Goal: Use online tool/utility: Use online tool/utility

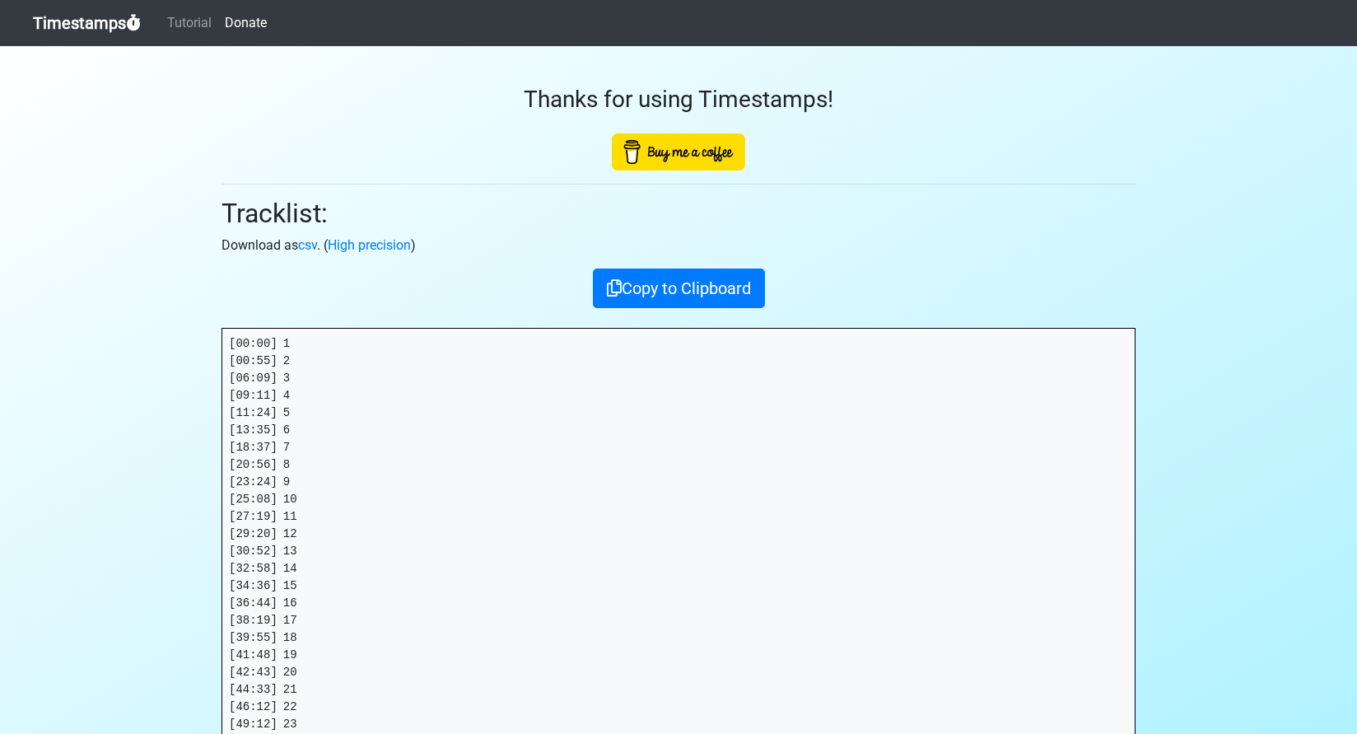
scroll to position [167, 0]
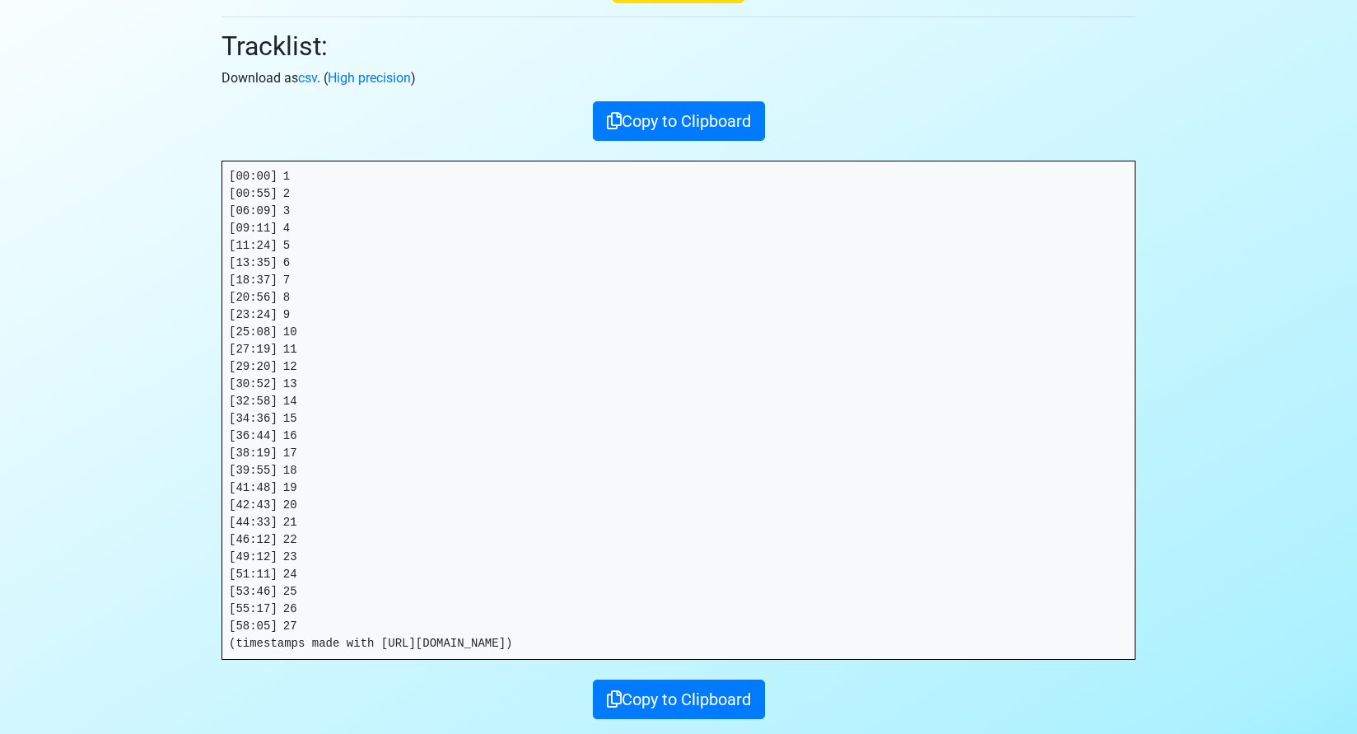
click at [232, 40] on h2 "Tracklist:" at bounding box center [679, 45] width 914 height 31
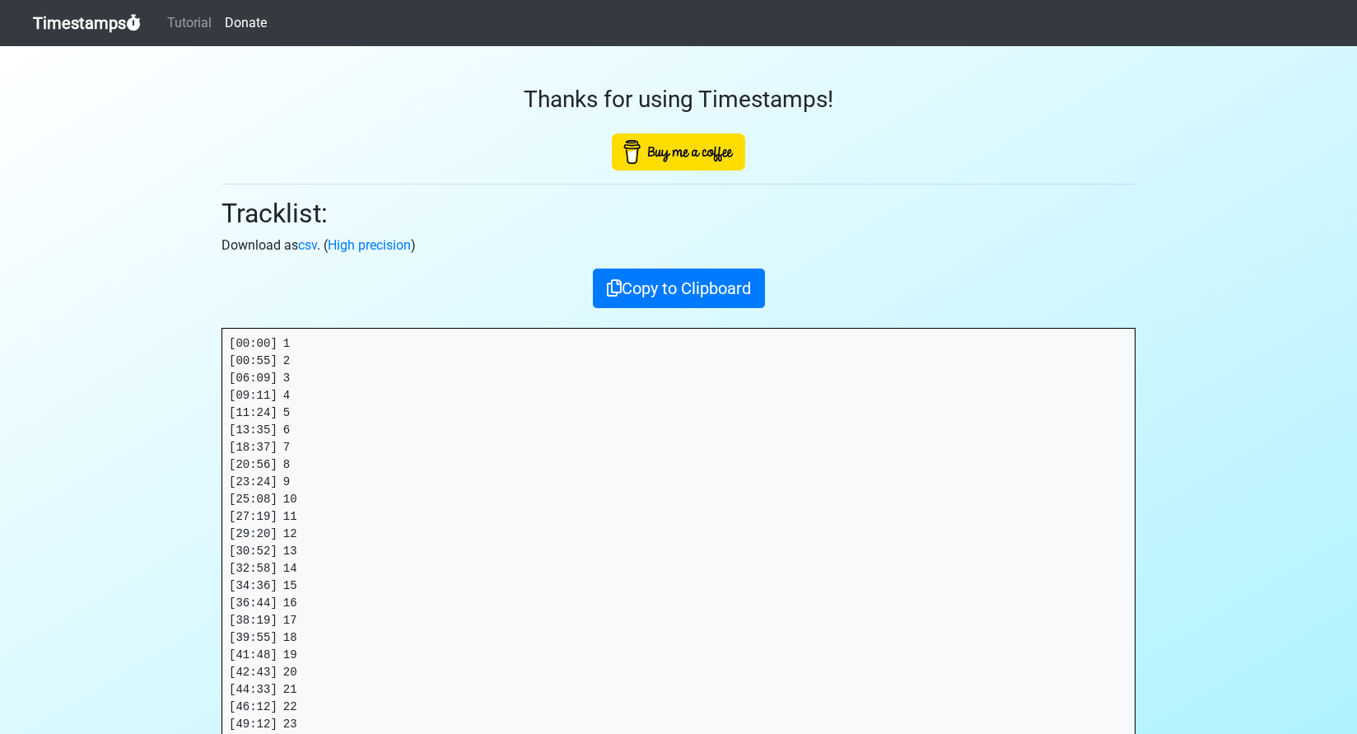
click at [83, 21] on link "Timestamps" at bounding box center [87, 23] width 108 height 33
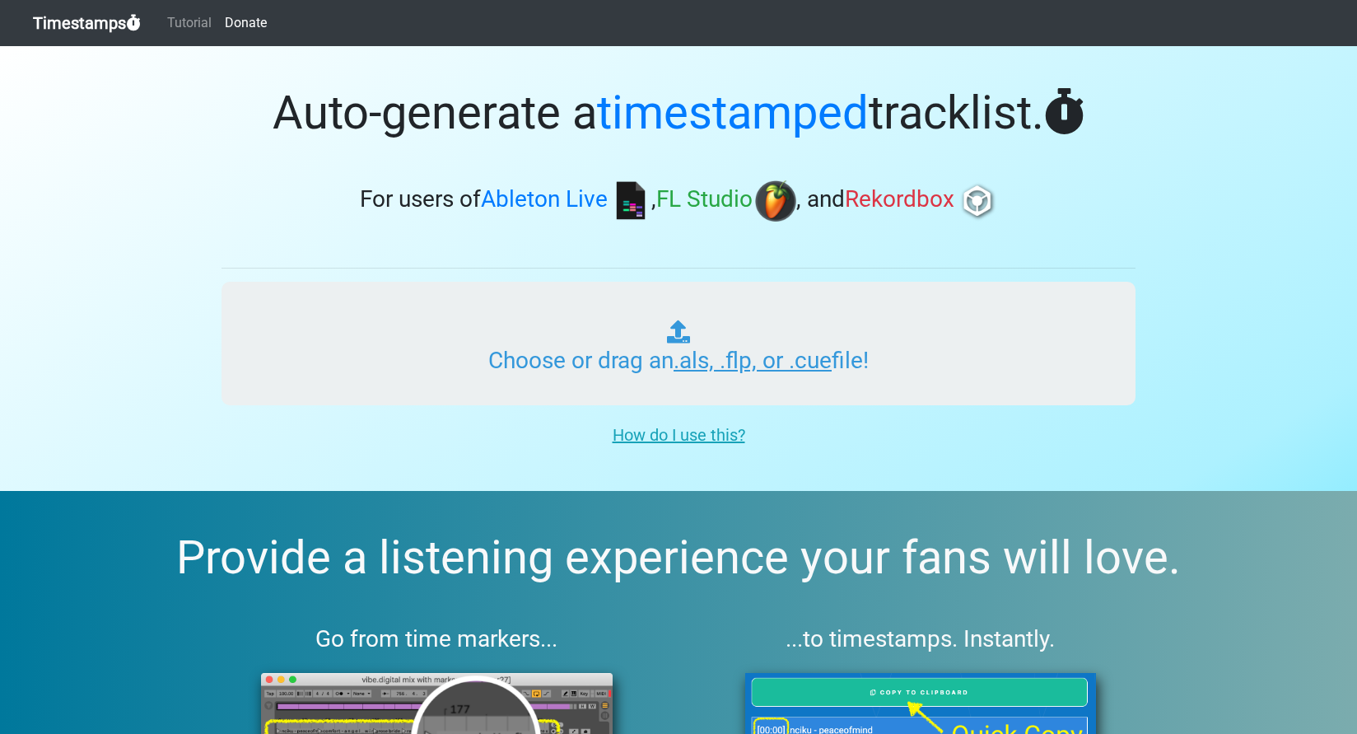
type input "C:\fakepath\ITMXL_PLAYLIST_006_ONE_20250902.als"
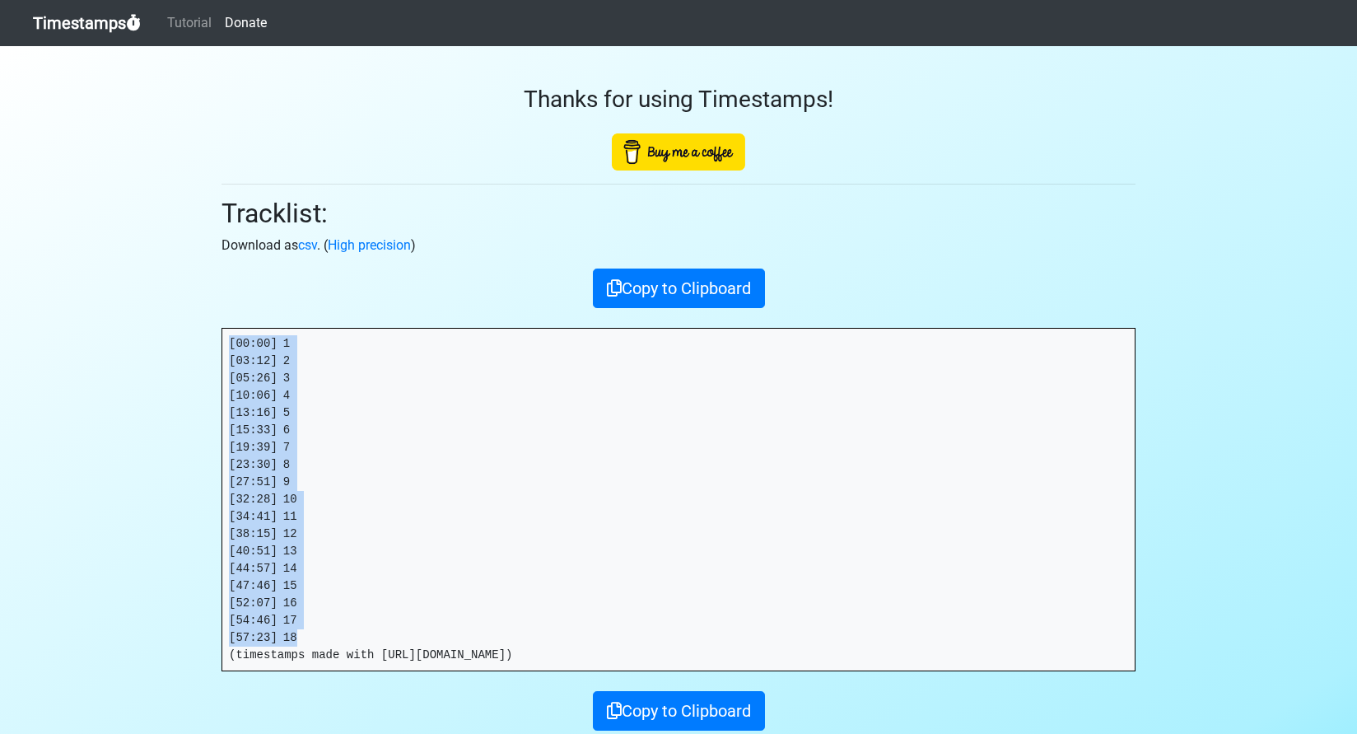
drag, startPoint x: 308, startPoint y: 641, endPoint x: 186, endPoint y: 306, distance: 356.7
click at [186, 306] on section "Thanks for using Timestamps! Tracklist: Download as csv . ( High precision ) Co…" at bounding box center [678, 424] width 1357 height 757
copy pre "[00:00] 1 [03:12] 2 [05:26] 3 [10:06] 4 [13:16] 5 [15:33] 6 [19:39] 7 [23:30] 8…"
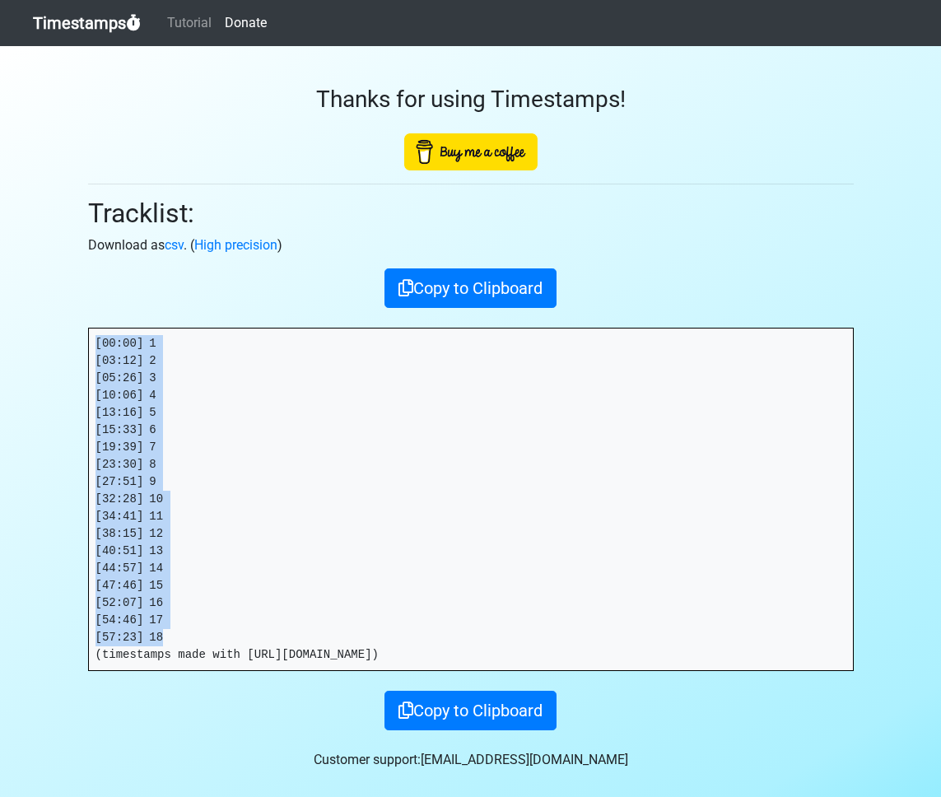
click at [56, 22] on link "Timestamps" at bounding box center [87, 23] width 108 height 33
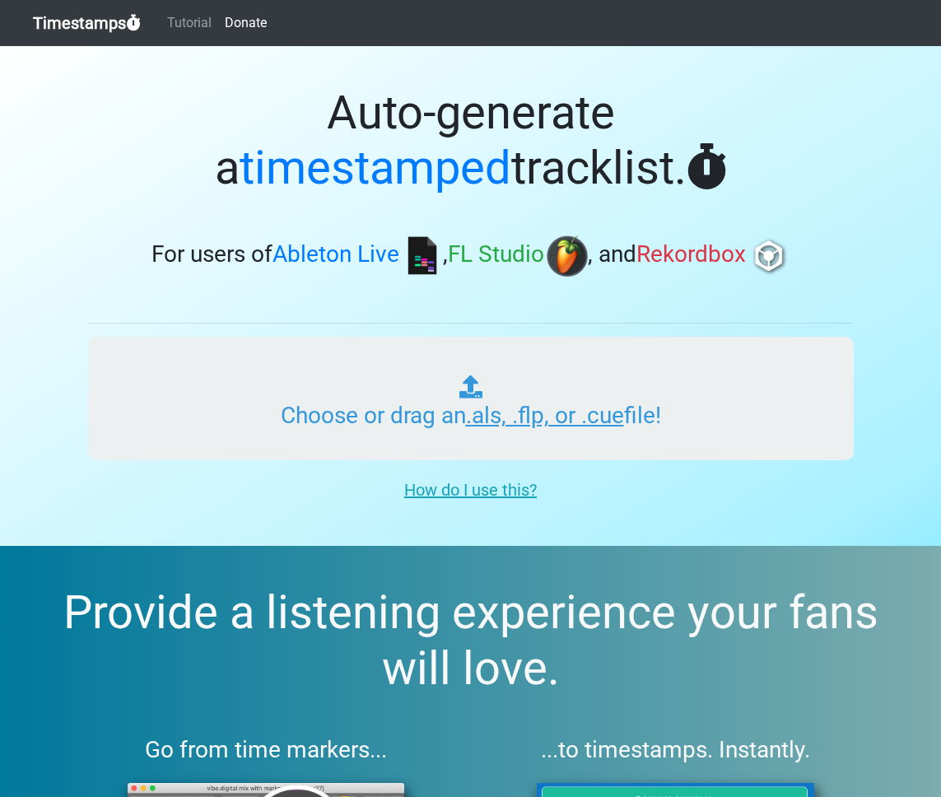
type input "C:\fakepath\ITMXL_PLAYLIST_022_ONE_20250902.als"
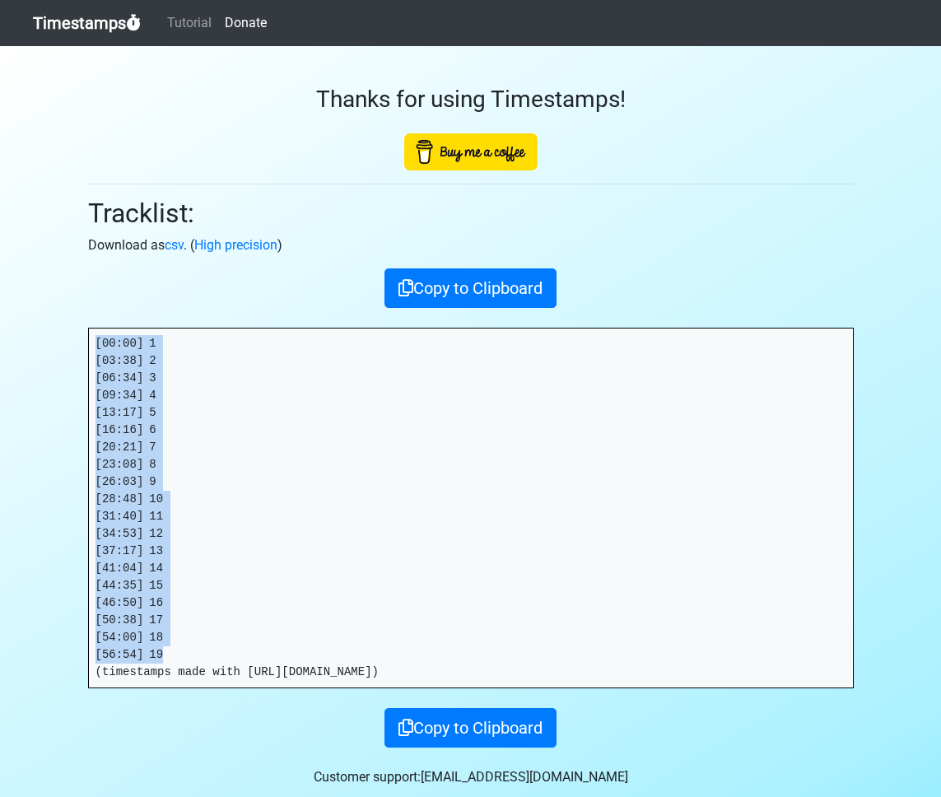
drag, startPoint x: 174, startPoint y: 652, endPoint x: 49, endPoint y: 324, distance: 350.9
click at [49, 324] on section "Thanks for using Timestamps! Tracklist: Download as csv . ( High precision ) Co…" at bounding box center [470, 433] width 941 height 774
copy pre "[00:00] 1 [03:38] 2 [06:34] 3 [09:34] 4 [13:17] 5 [16:16] 6 [20:21] 7 [23:08] 8…"
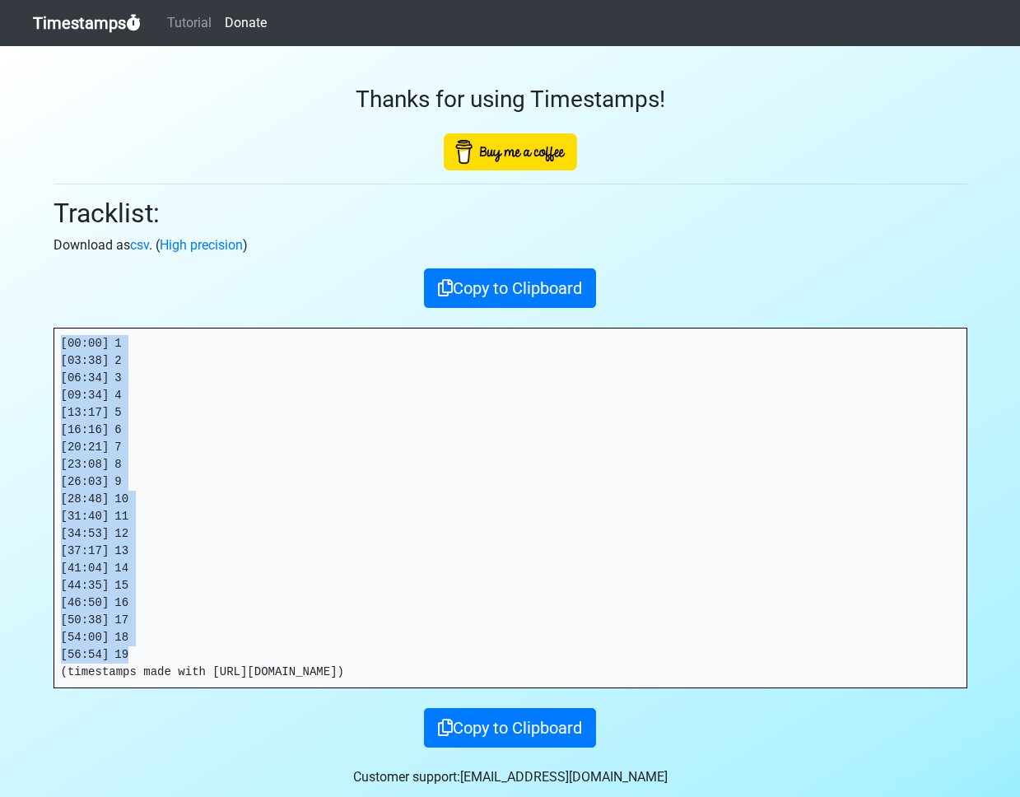
click at [86, 24] on link "Timestamps" at bounding box center [87, 23] width 108 height 33
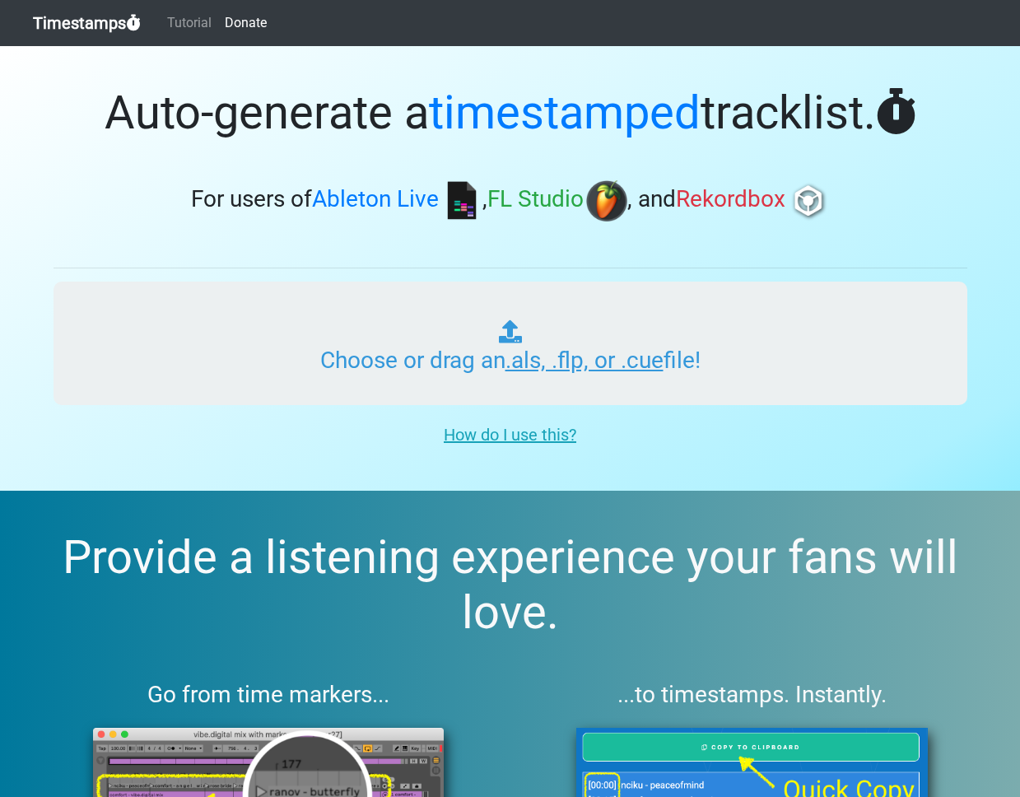
type input "C:\fakepath\ITMXL_PLAYLIST_023_ONE_GOLDENERA_THROWBACKS_20250902.als"
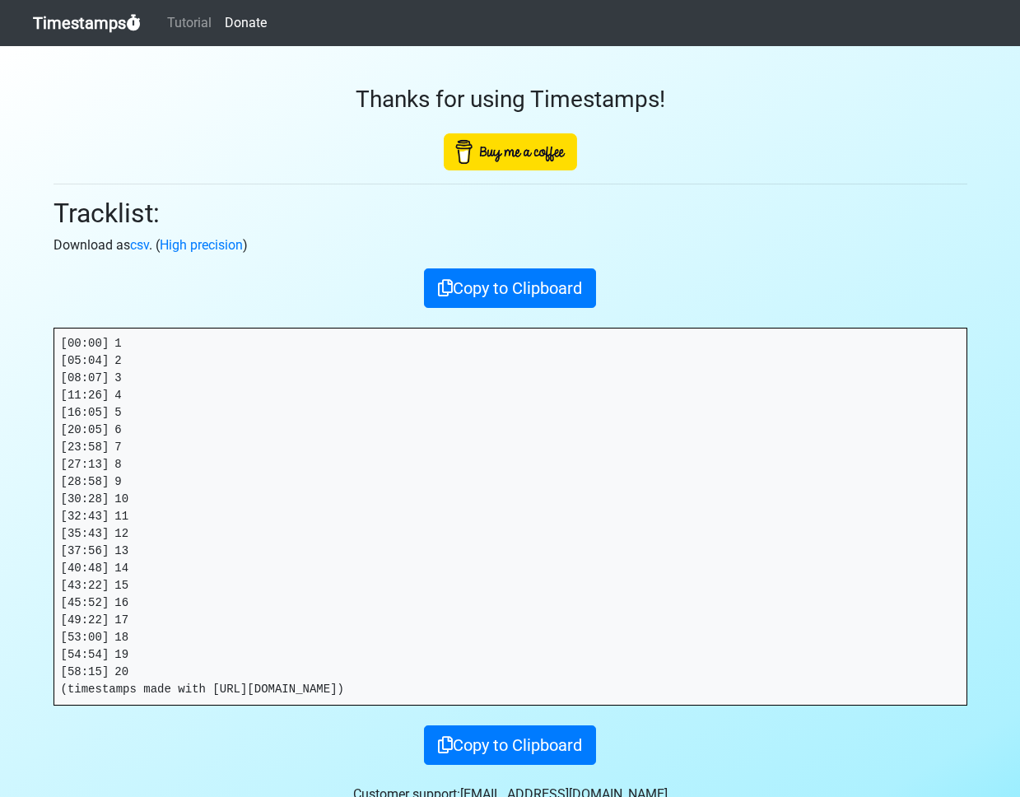
drag, startPoint x: 159, startPoint y: 676, endPoint x: 143, endPoint y: 671, distance: 16.4
click at [143, 671] on pre "[00:00] 1 [05:04] 2 [08:07] 3 [11:26] 4 [16:05] 5 [20:05] 6 [23:58] 7 [27:13] 8…" at bounding box center [510, 517] width 912 height 376
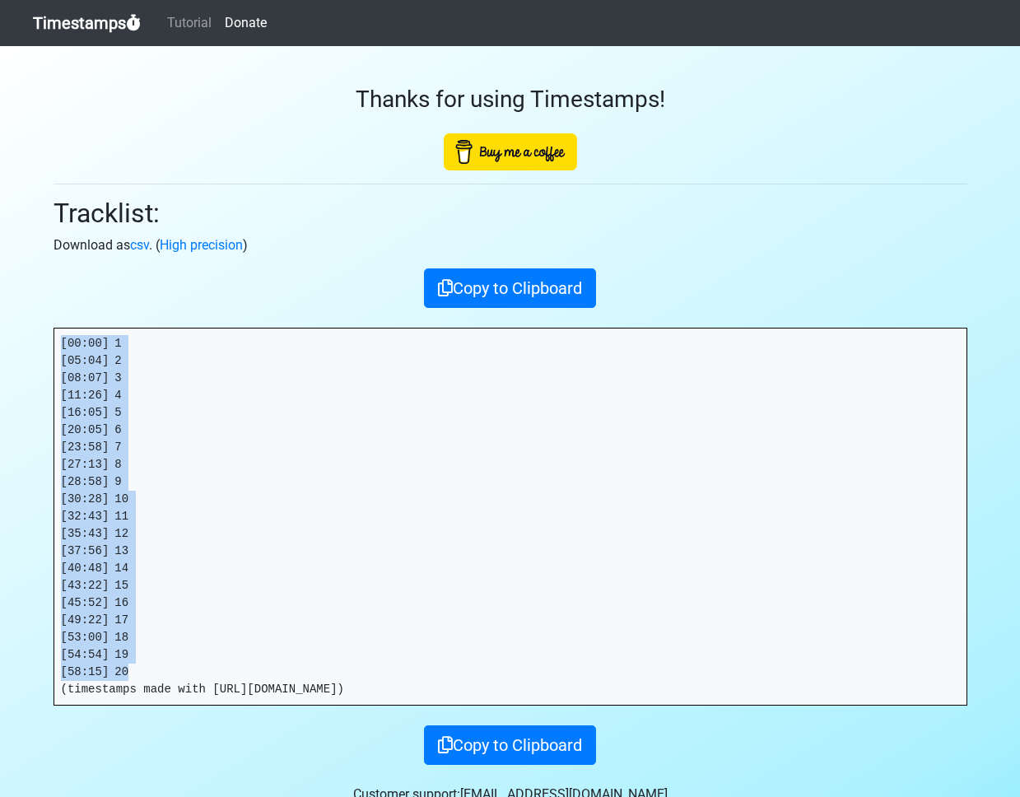
drag, startPoint x: 154, startPoint y: 672, endPoint x: 52, endPoint y: 338, distance: 348.8
click at [52, 338] on div "Thanks for using Timestamps! Tracklist: Download as csv . ( High precision ) Co…" at bounding box center [510, 405] width 939 height 719
copy pre "[00:00] 1 [05:04] 2 [08:07] 3 [11:26] 4 [16:05] 5 [20:05] 6 [23:58] 7 [27:13] 8…"
click at [74, 25] on link "Timestamps" at bounding box center [87, 23] width 108 height 33
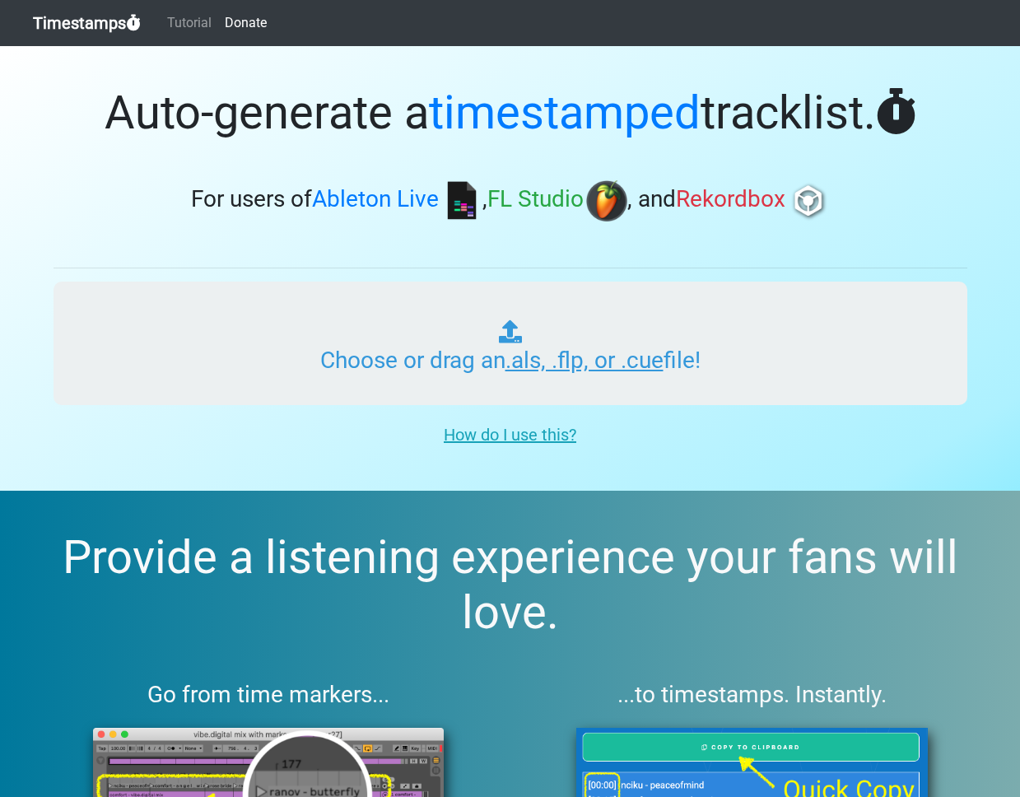
type input "C:\fakepath\ITMXL_PLAYLIST_024_ONE_20250902.als"
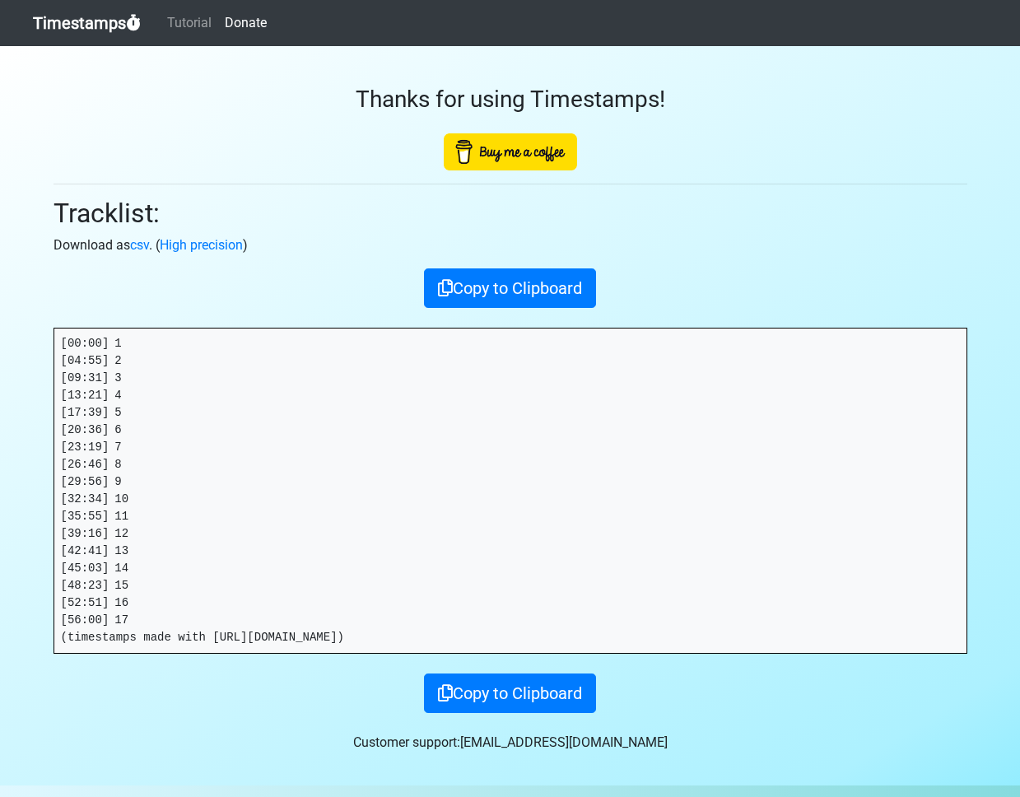
click at [96, 21] on link "Timestamps" at bounding box center [87, 23] width 108 height 33
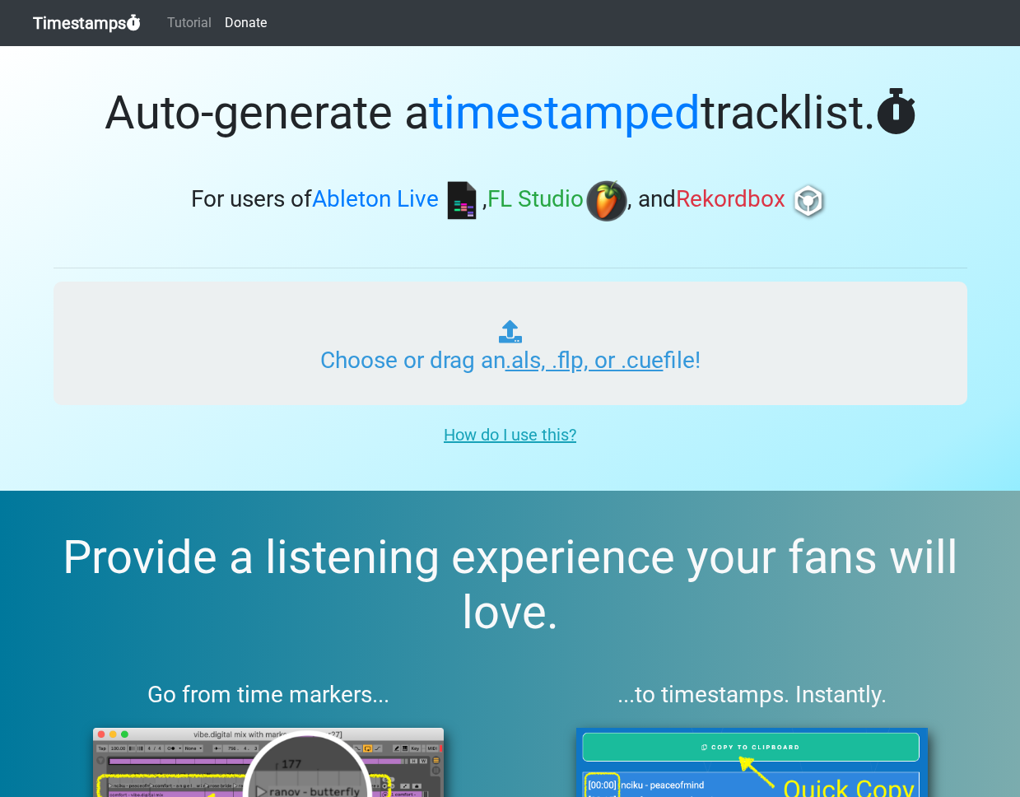
type input "C:\fakepath\ITMXL_PLAYLIST_024_ONE_20250902.als"
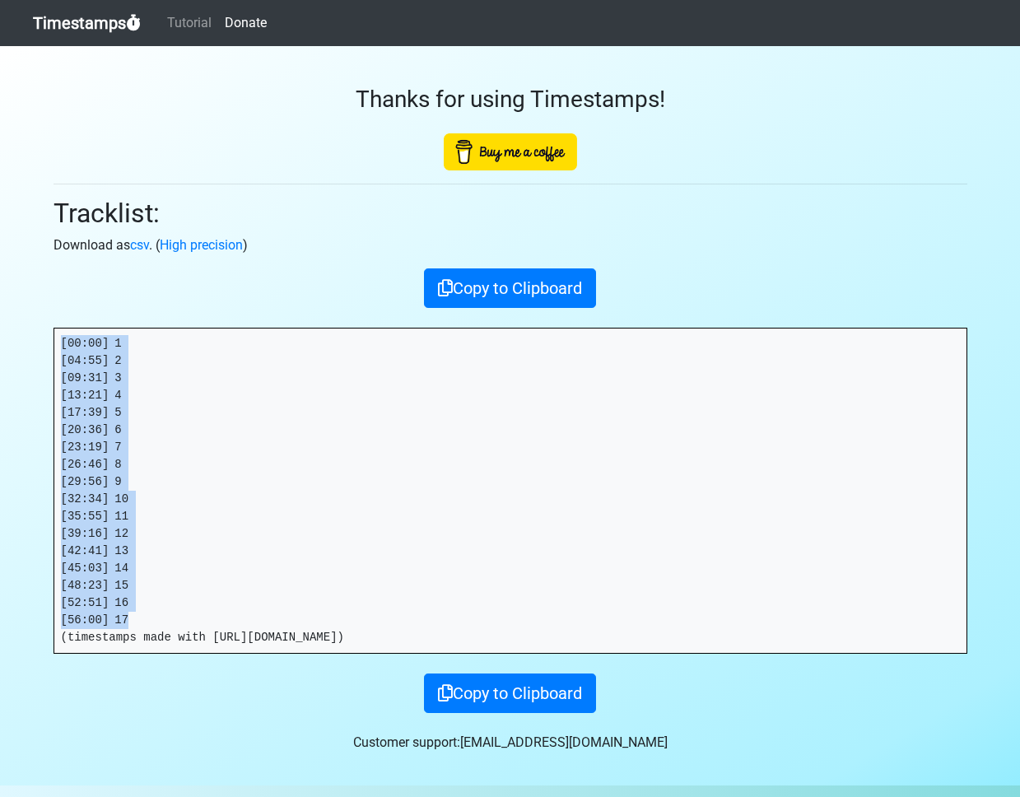
drag, startPoint x: 150, startPoint y: 617, endPoint x: 23, endPoint y: 302, distance: 339.2
click at [23, 302] on section "Thanks for using Timestamps! Tracklist: Download as csv . ( High precision ) Co…" at bounding box center [510, 416] width 1020 height 740
copy pre "[00:00] 1 [04:55] 2 [09:31] 3 [13:21] 4 [17:39] 5 [20:36] 6 [23:19] 7 [26:46] 8…"
